Goal: Task Accomplishment & Management: Use online tool/utility

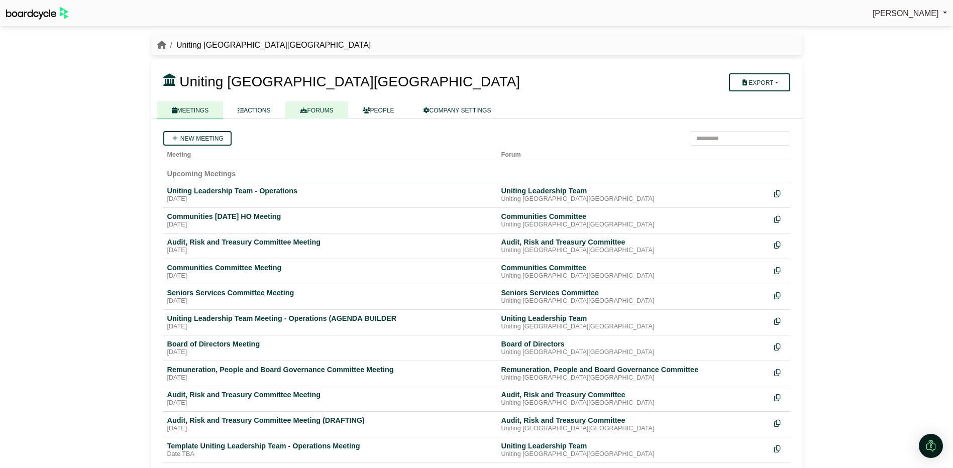
click at [320, 110] on link "FORUMS" at bounding box center [316, 110] width 63 height 18
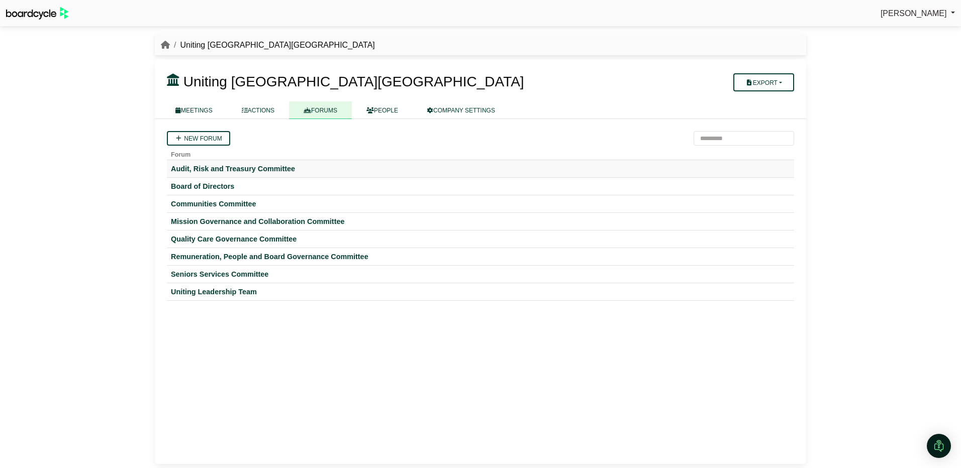
click at [213, 163] on td "Audit, Risk and Treasury Committee" at bounding box center [480, 169] width 627 height 18
click at [213, 169] on div "Audit, Risk and Treasury Committee" at bounding box center [480, 168] width 619 height 9
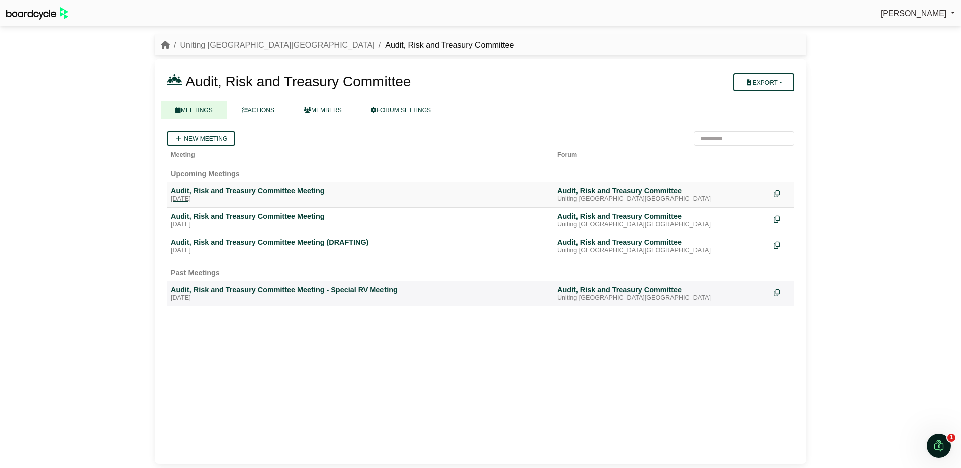
click at [240, 191] on div "Audit, Risk and Treasury Committee Meeting" at bounding box center [360, 190] width 378 height 9
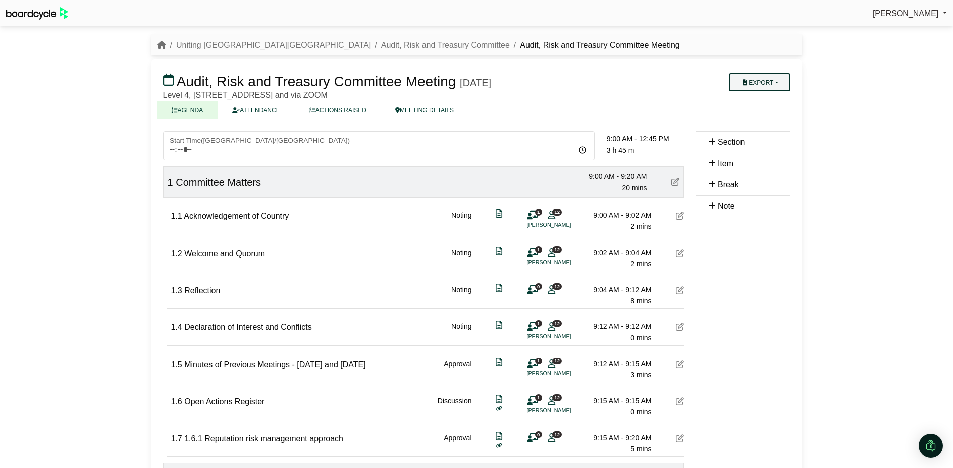
click at [758, 82] on button "Export" at bounding box center [759, 82] width 61 height 18
click at [760, 99] on link "Agenda" at bounding box center [772, 99] width 87 height 15
